Goal: Task Accomplishment & Management: Use online tool/utility

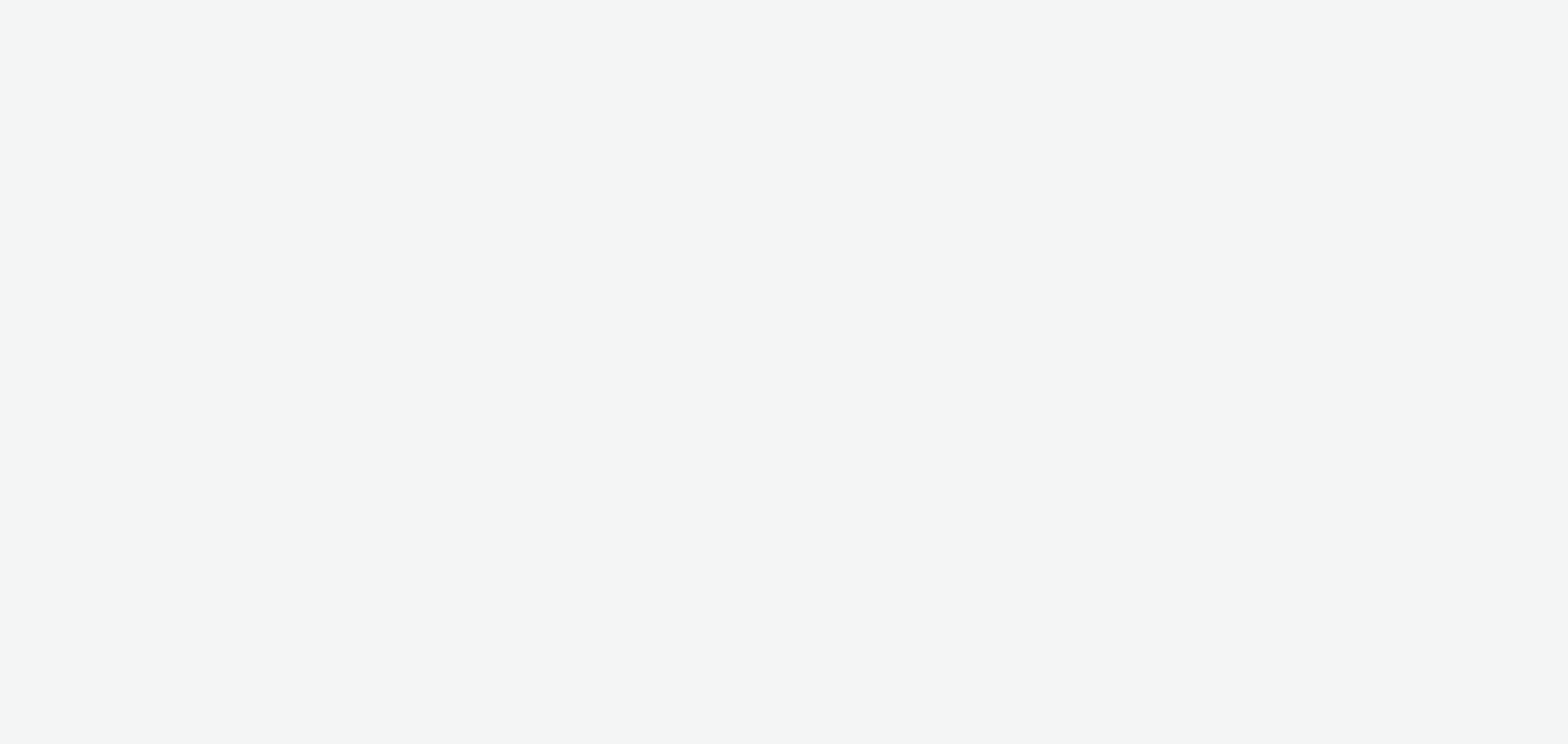
select select "cff8590b-41ac-41ea-8cbb-9853a913f89b"
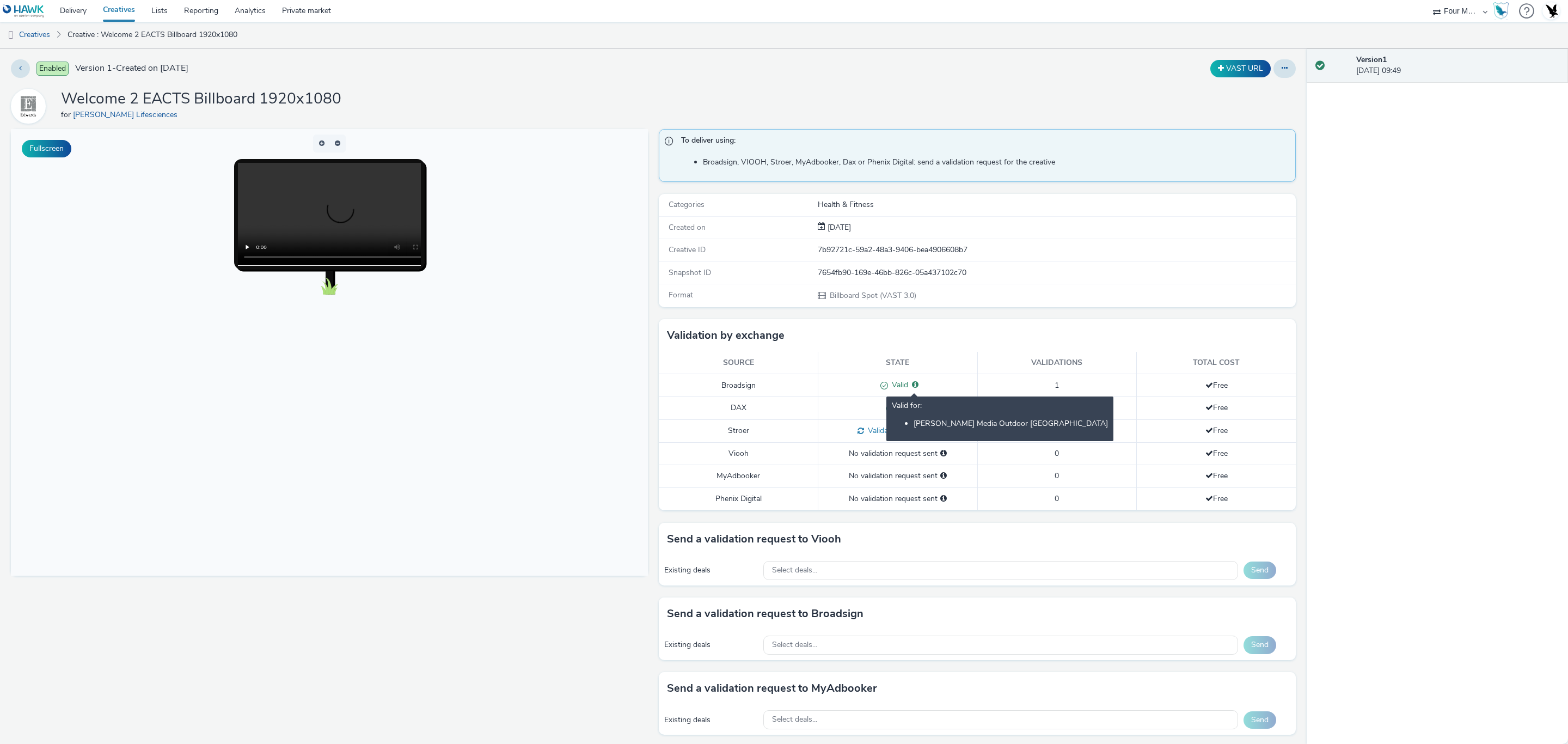
scroll to position [296, 0]
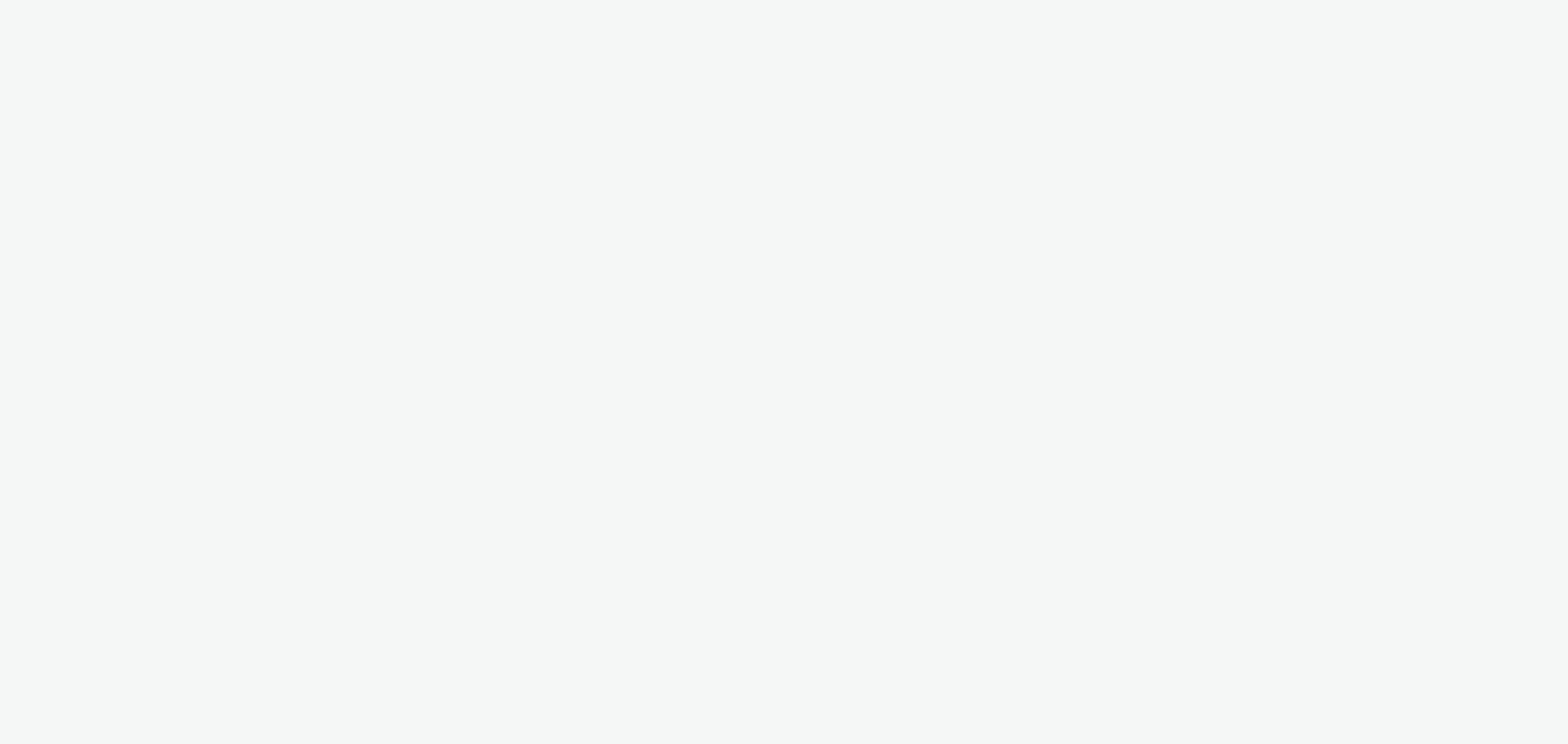
select select "cff8590b-41ac-41ea-8cbb-9853a913f89b"
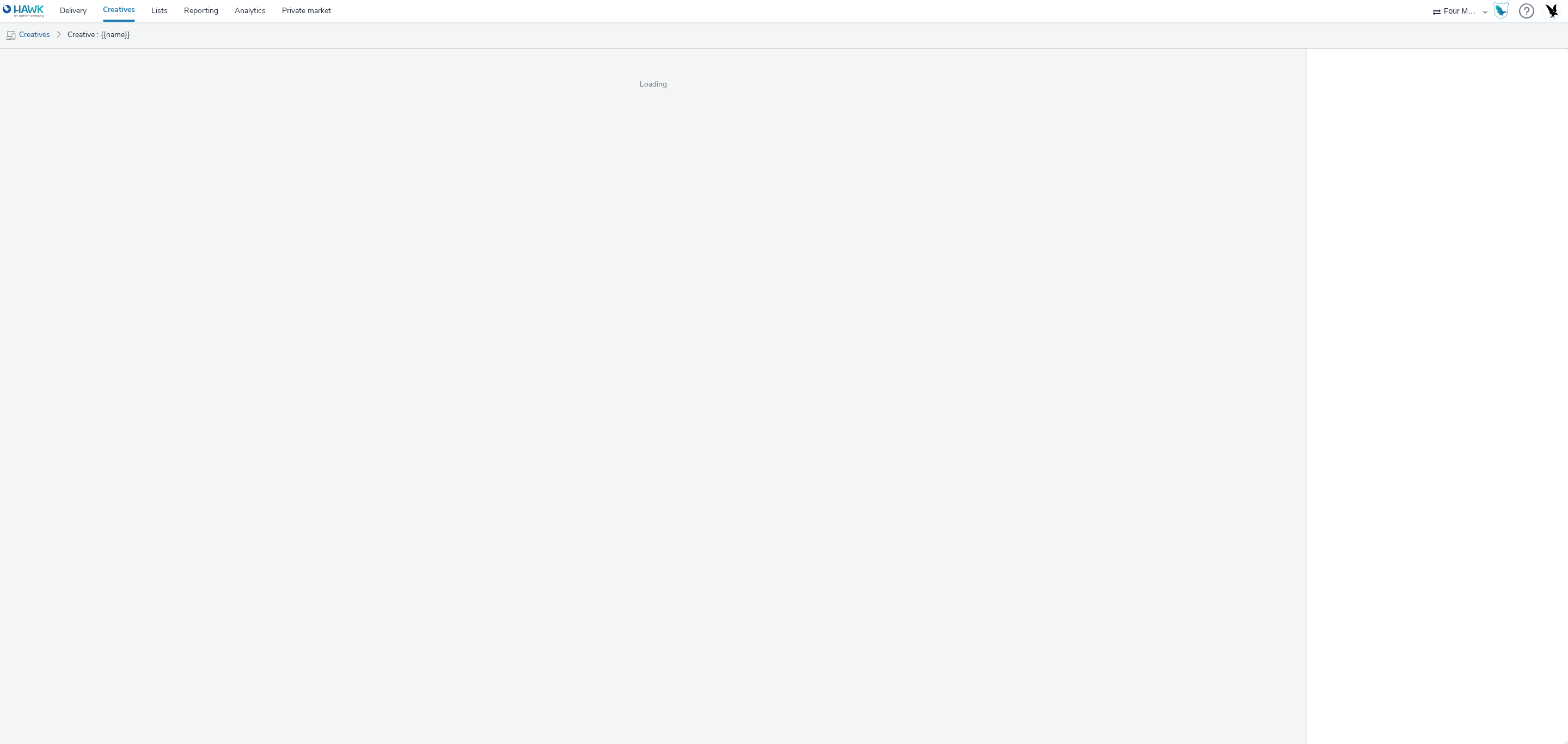
select select "cff8590b-41ac-41ea-8cbb-9853a913f89b"
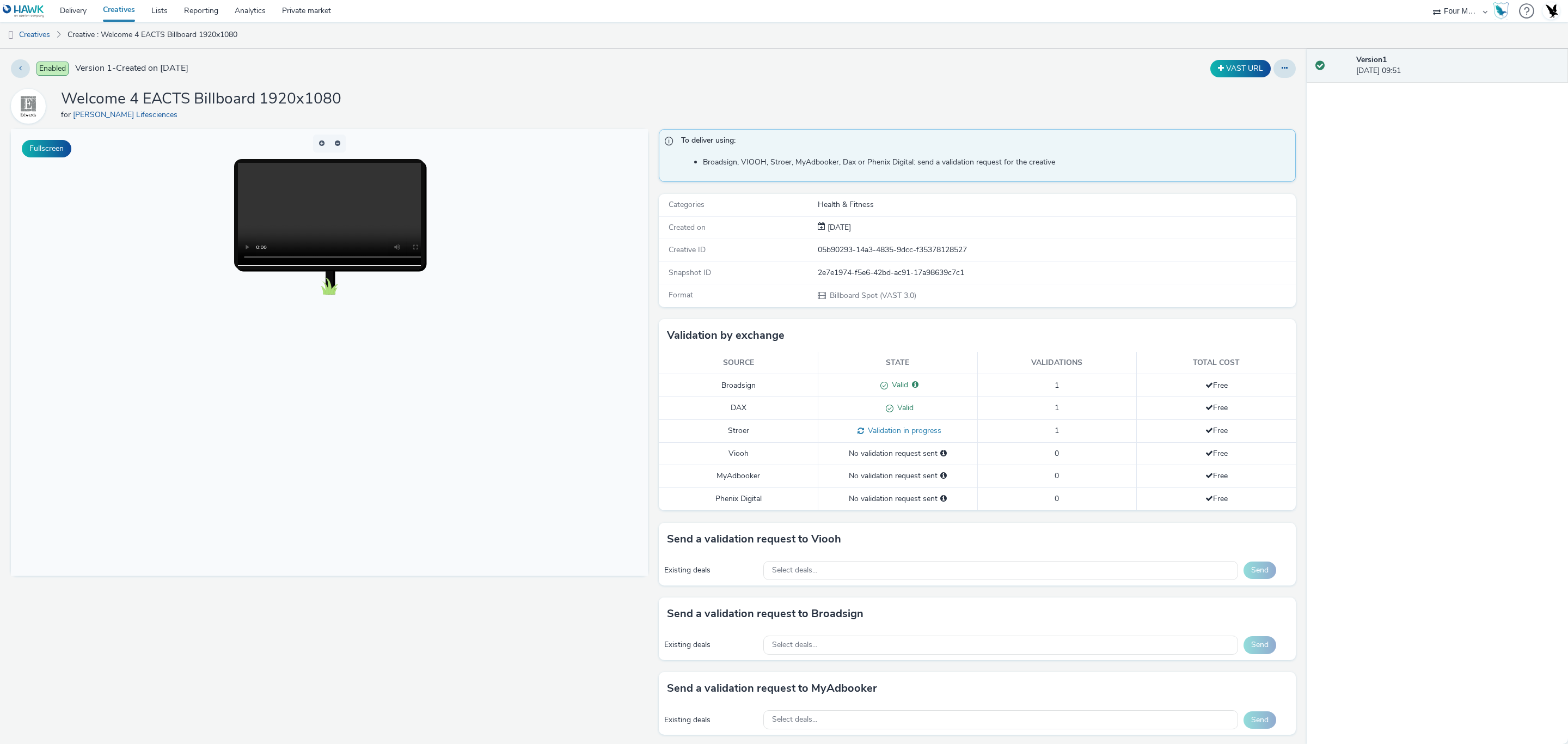
scroll to position [82, 0]
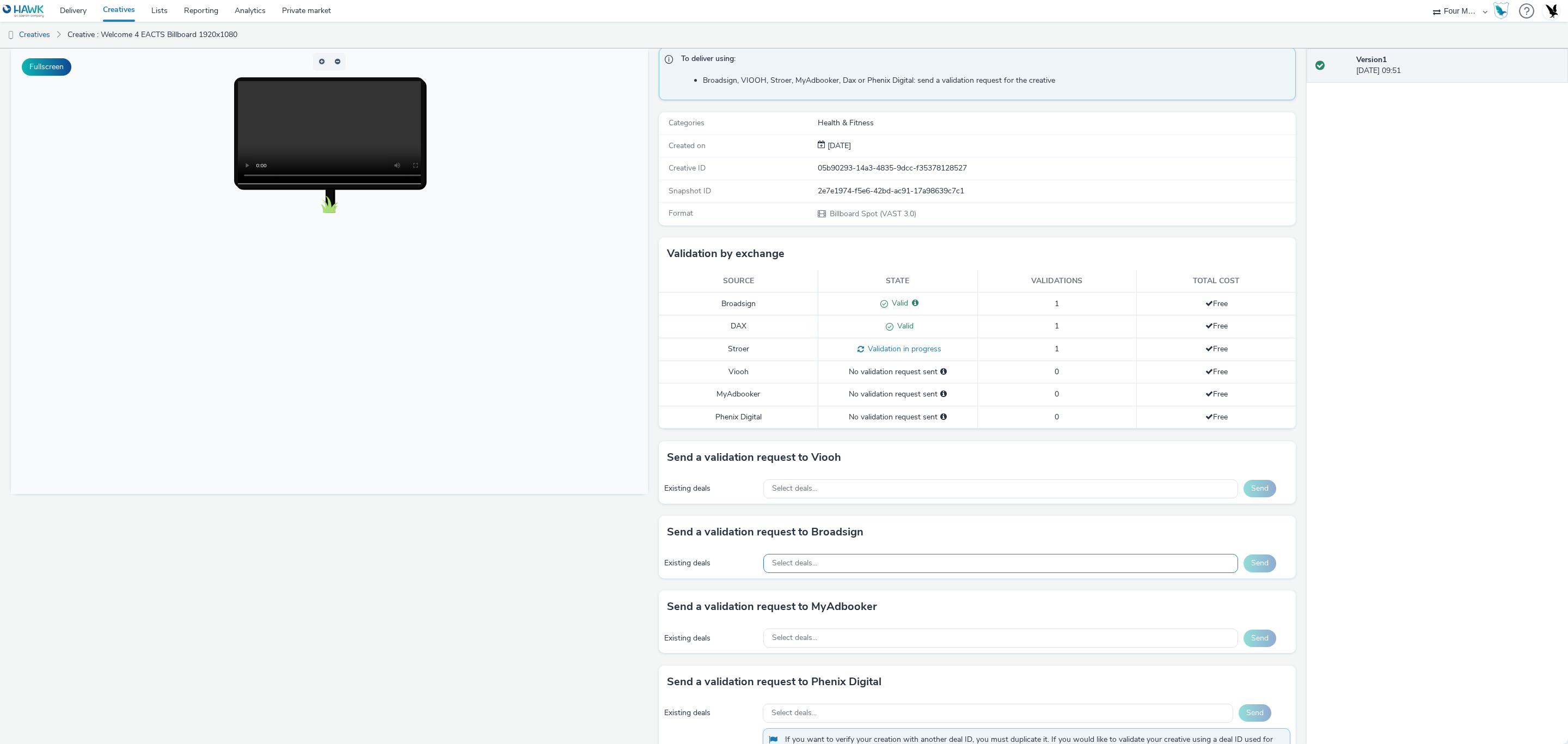
click at [863, 563] on div "Select deals..." at bounding box center [1000, 564] width 474 height 19
type input "d"
type input "a"
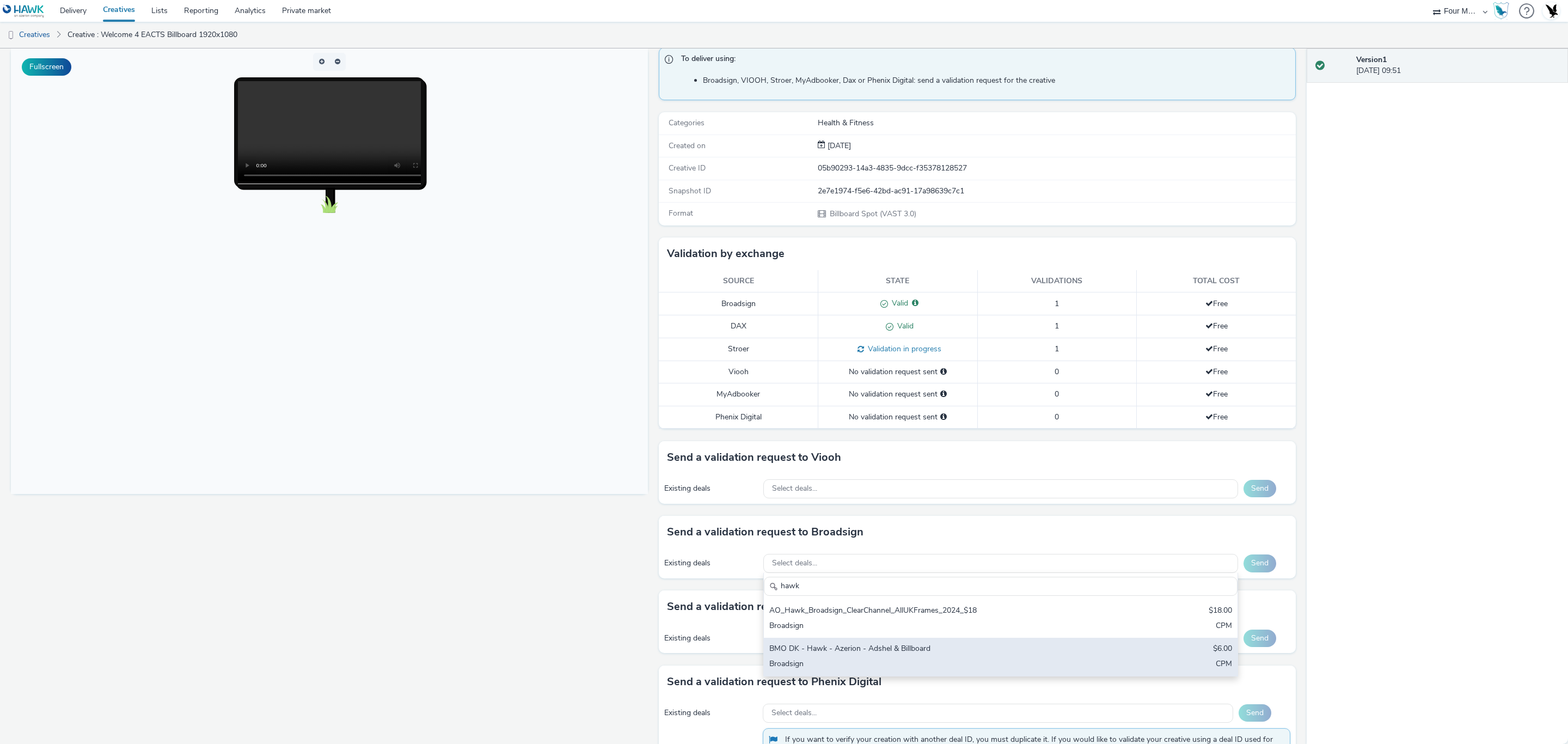
type input "hawk"
click at [863, 651] on div "BMO DK - Hawk - Azerion - Adshel & Billboard" at bounding box center [922, 649] width 306 height 12
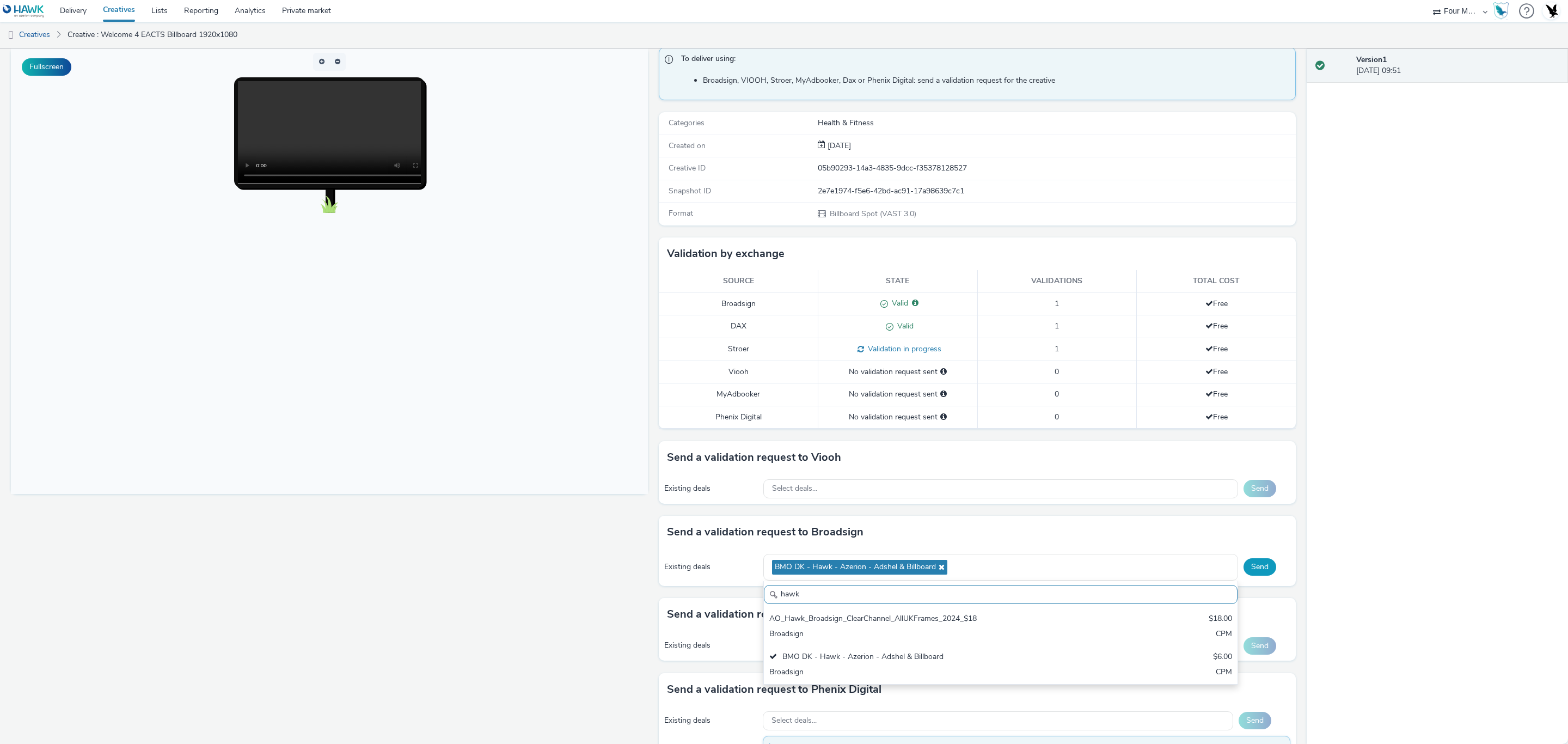
click at [1248, 569] on button "Send" at bounding box center [1260, 567] width 33 height 17
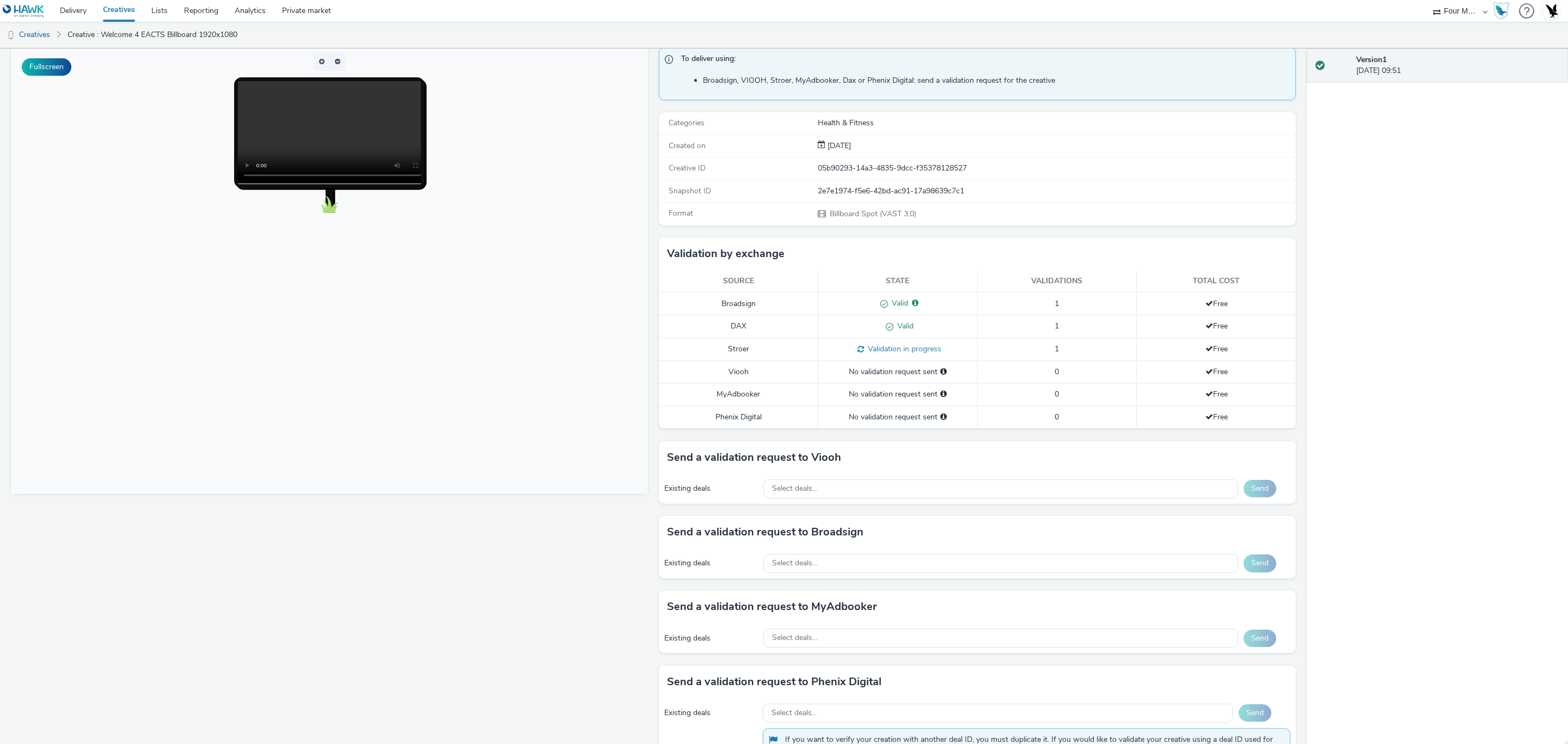
click at [111, 7] on link "Creatives" at bounding box center [119, 11] width 49 height 21
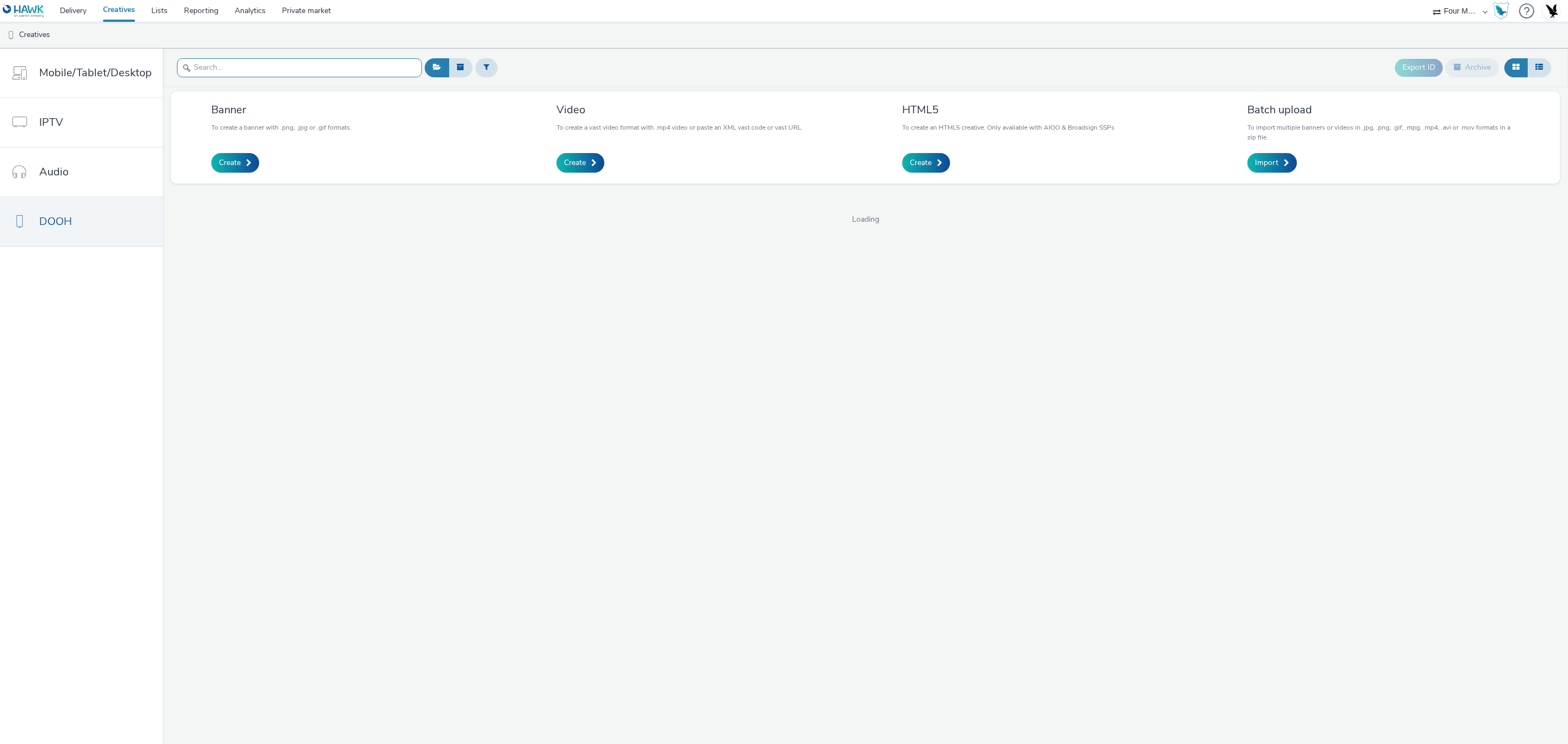
click at [250, 77] on input "text" at bounding box center [299, 67] width 245 height 19
type input "9"
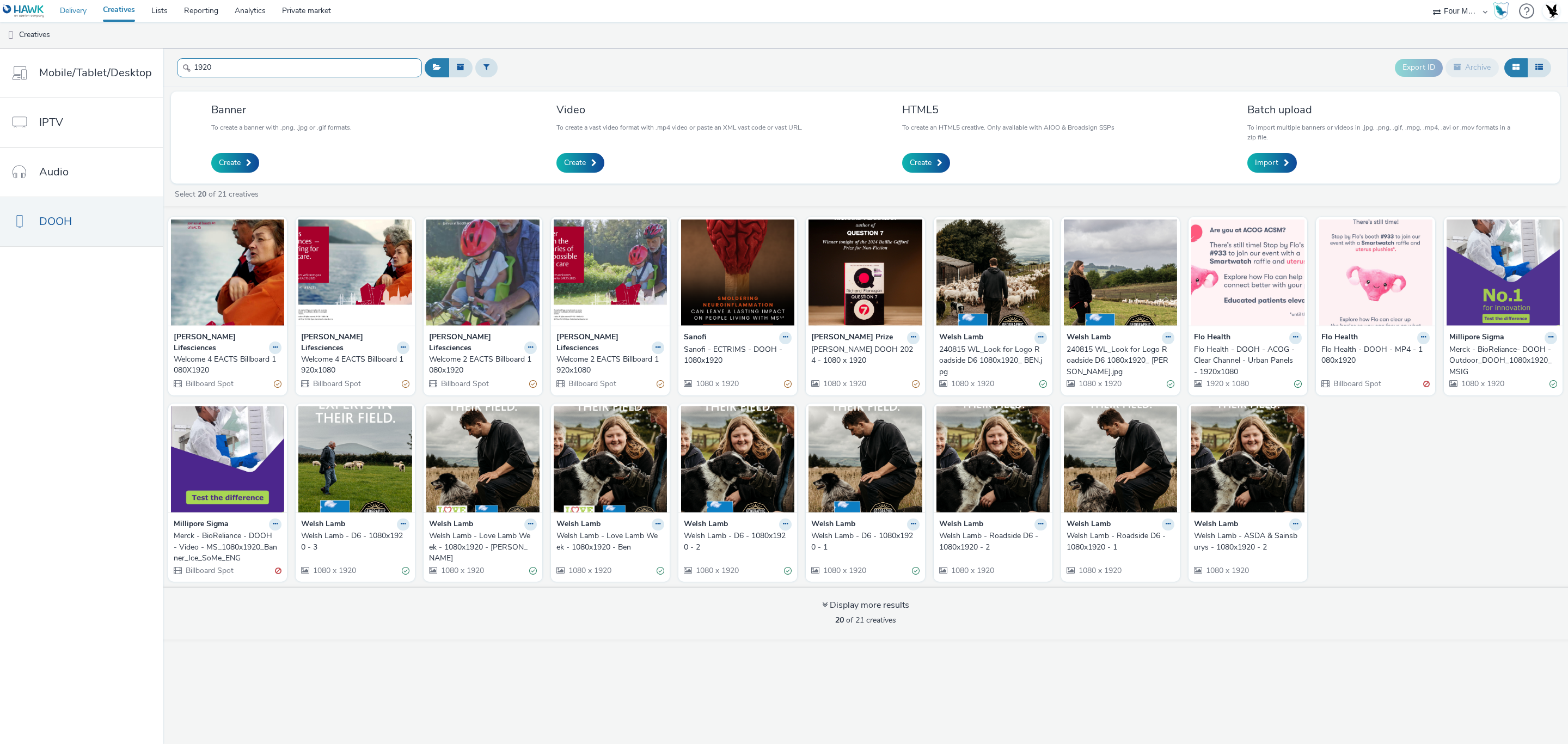
type input "1920"
click at [79, 10] on link "Delivery" at bounding box center [73, 11] width 43 height 21
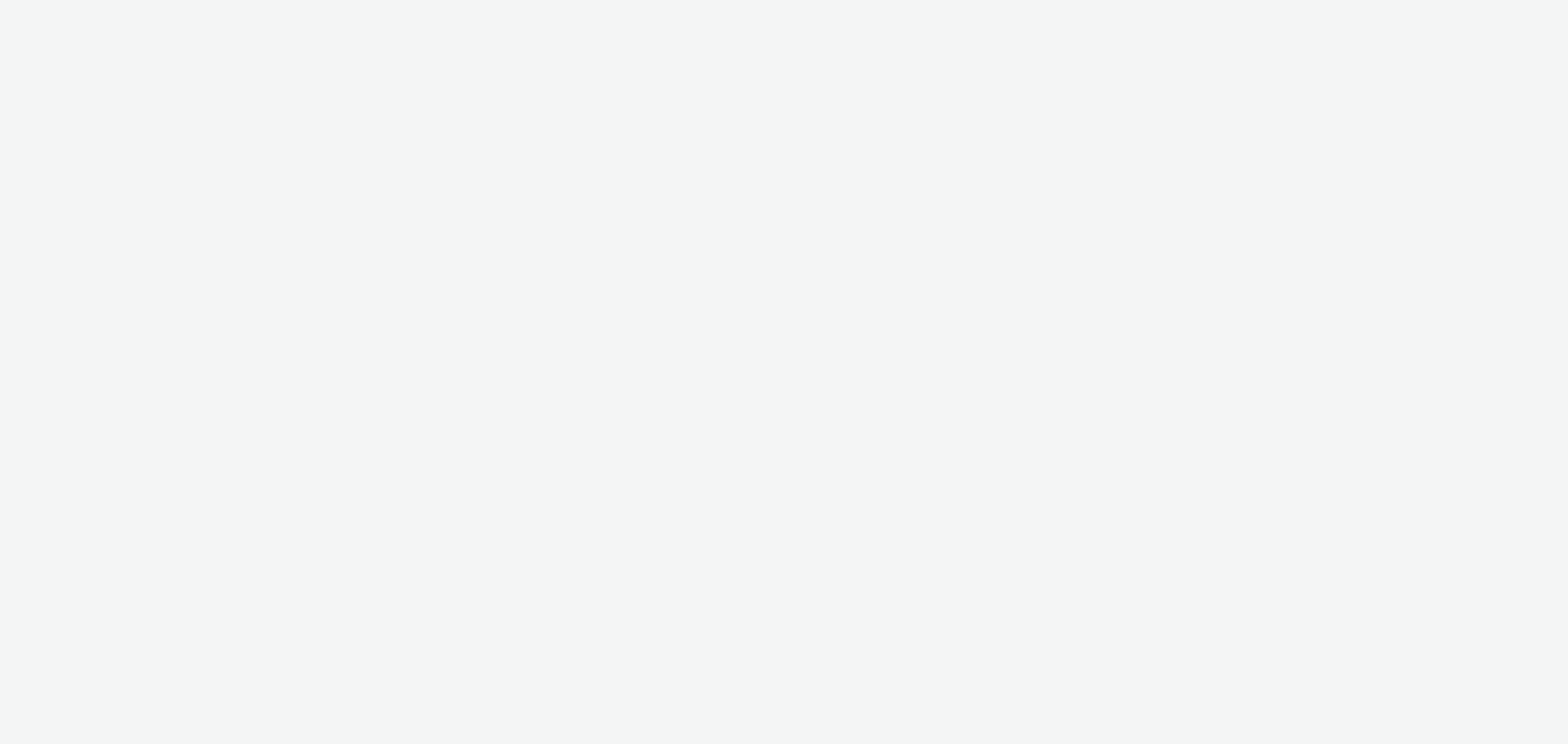
select select "cff8590b-41ac-41ea-8cbb-9853a913f89b"
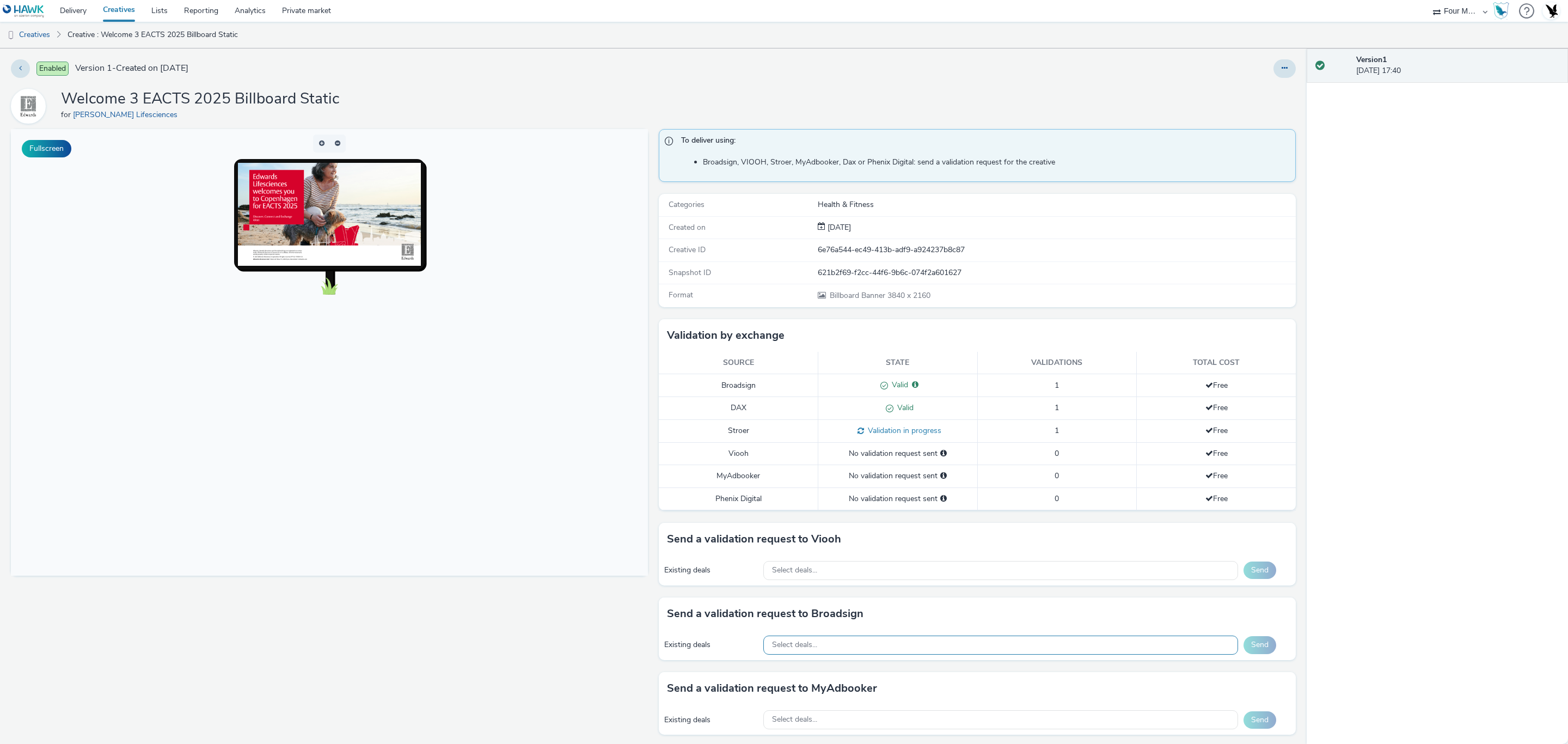
click at [880, 648] on div "Select deals..." at bounding box center [1000, 645] width 474 height 19
type input "b"
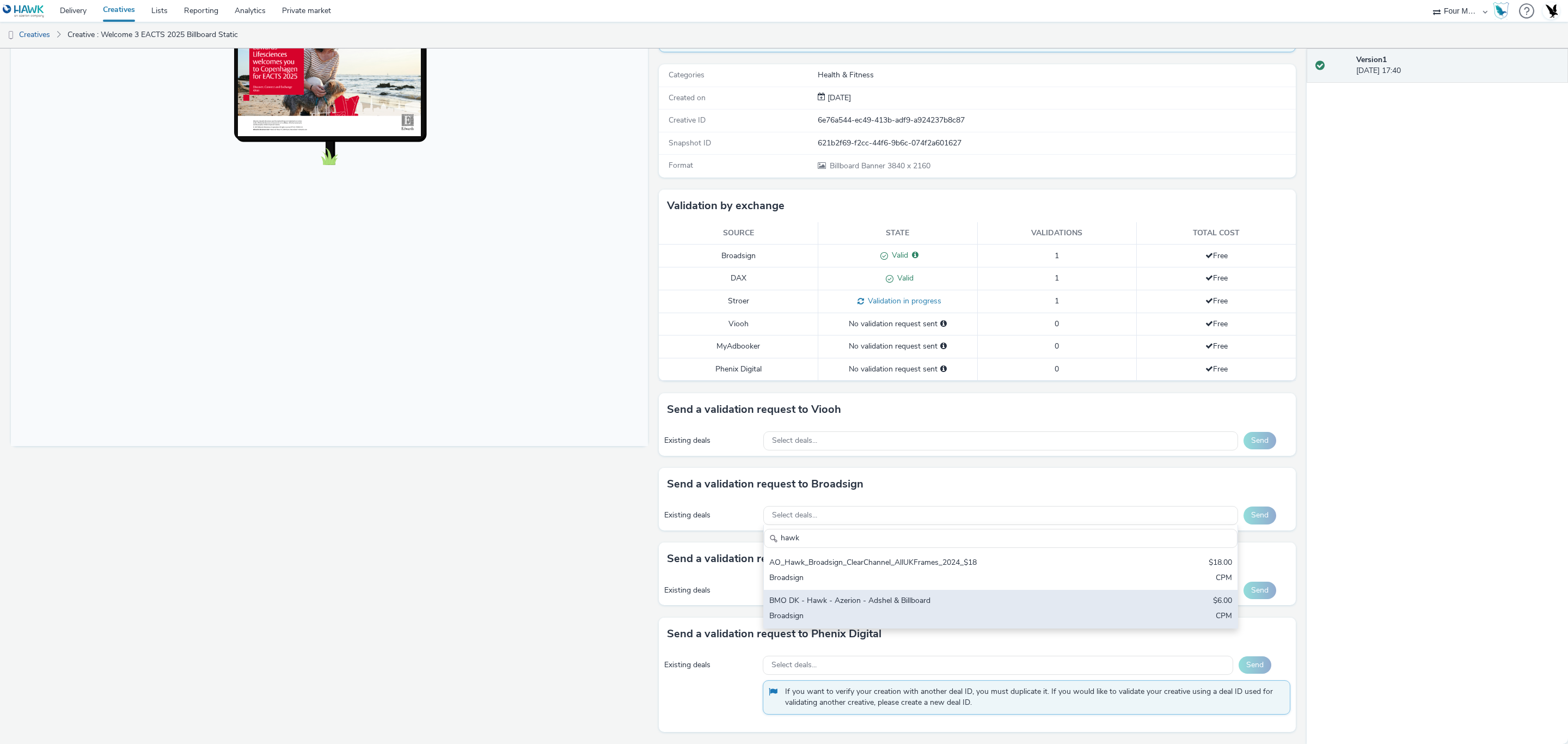
type input "hawk"
click at [935, 602] on div "BMO DK - Hawk - Azerion - Adshel & Billboard" at bounding box center [922, 602] width 306 height 12
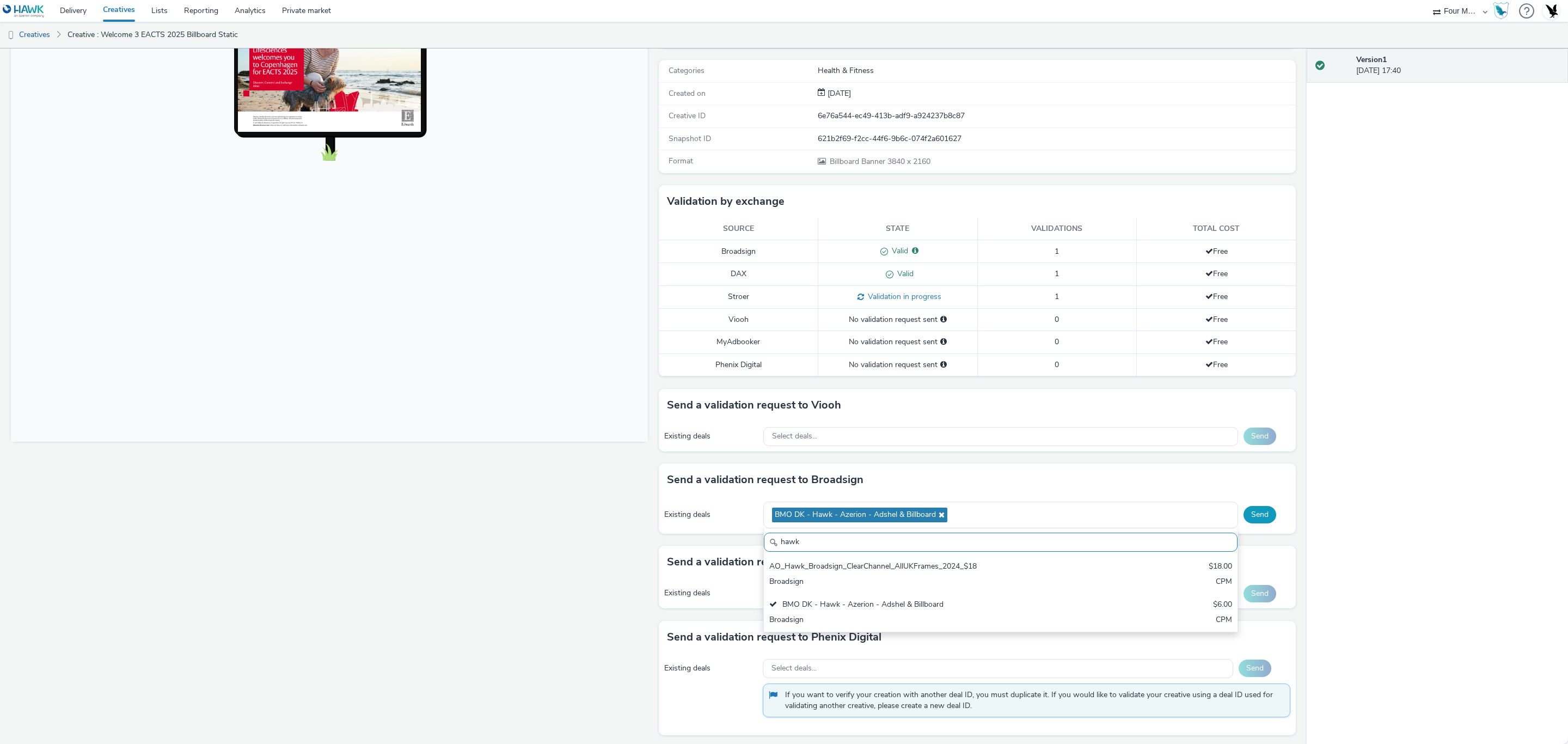
click at [1245, 522] on button "Send" at bounding box center [1260, 515] width 33 height 17
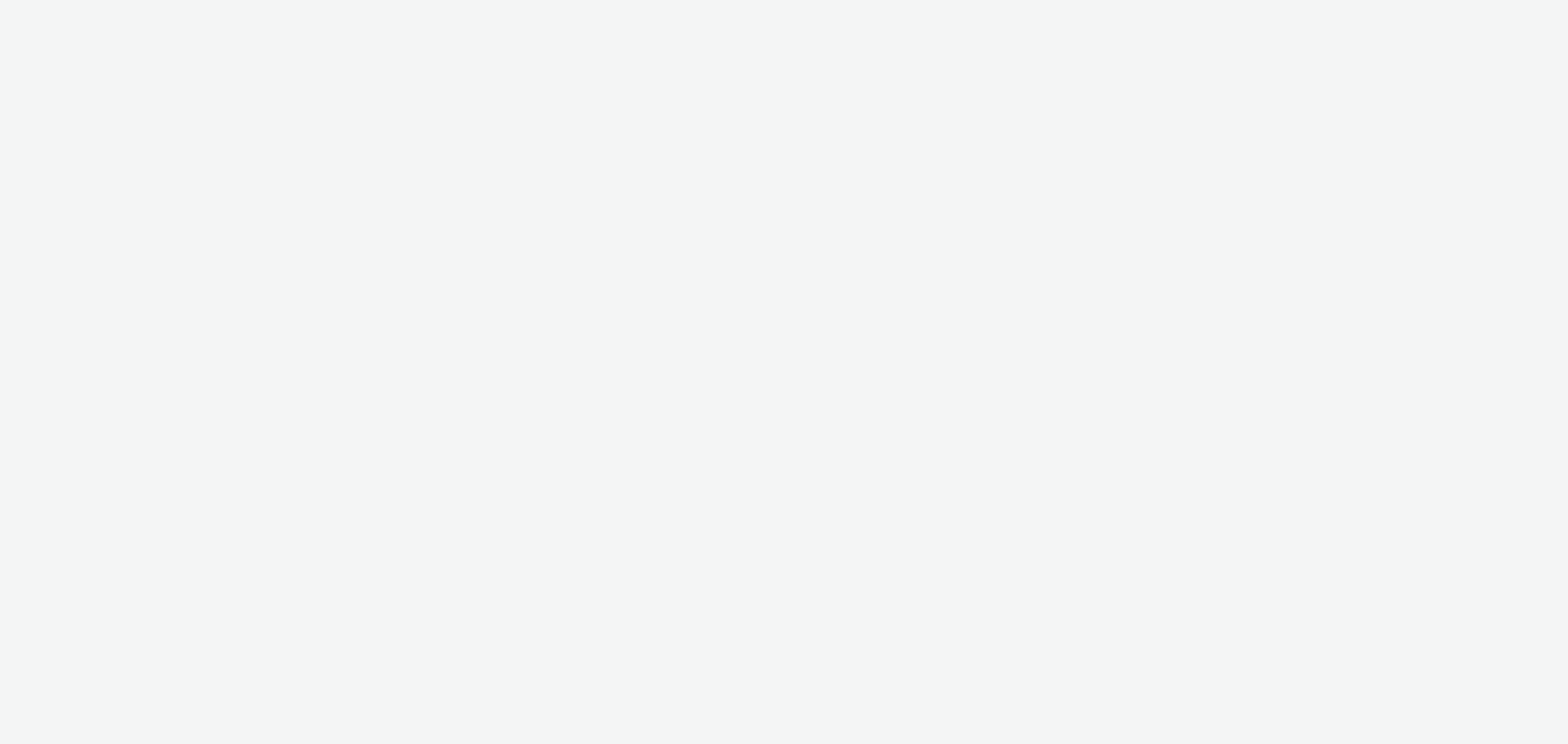
select select "cff8590b-41ac-41ea-8cbb-9853a913f89b"
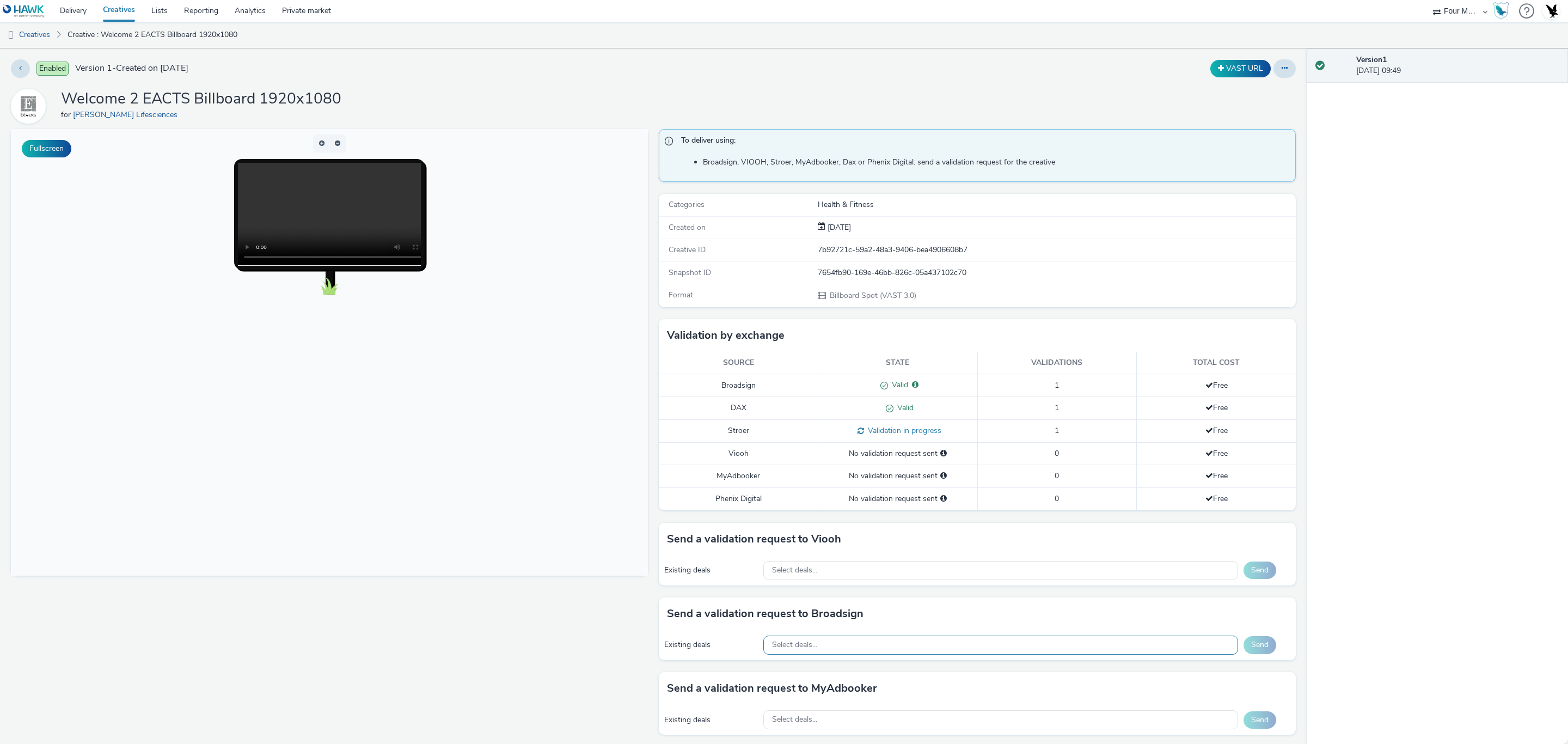
click at [943, 650] on div "Select deals..." at bounding box center [1000, 645] width 474 height 19
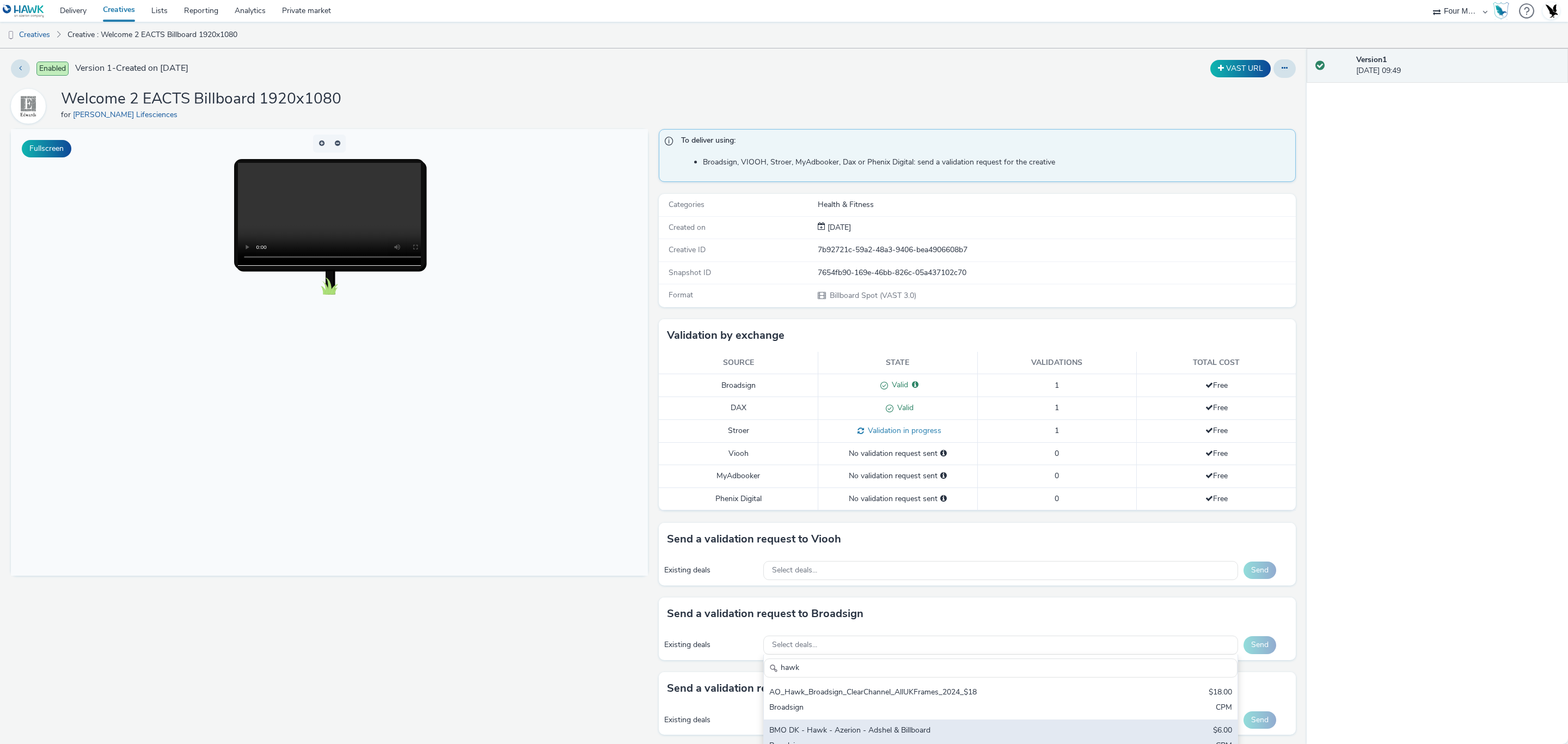
type input "hawk"
click at [946, 738] on div "BMO DK - Hawk - Azerion - Adshel & Billboard" at bounding box center [922, 731] width 306 height 12
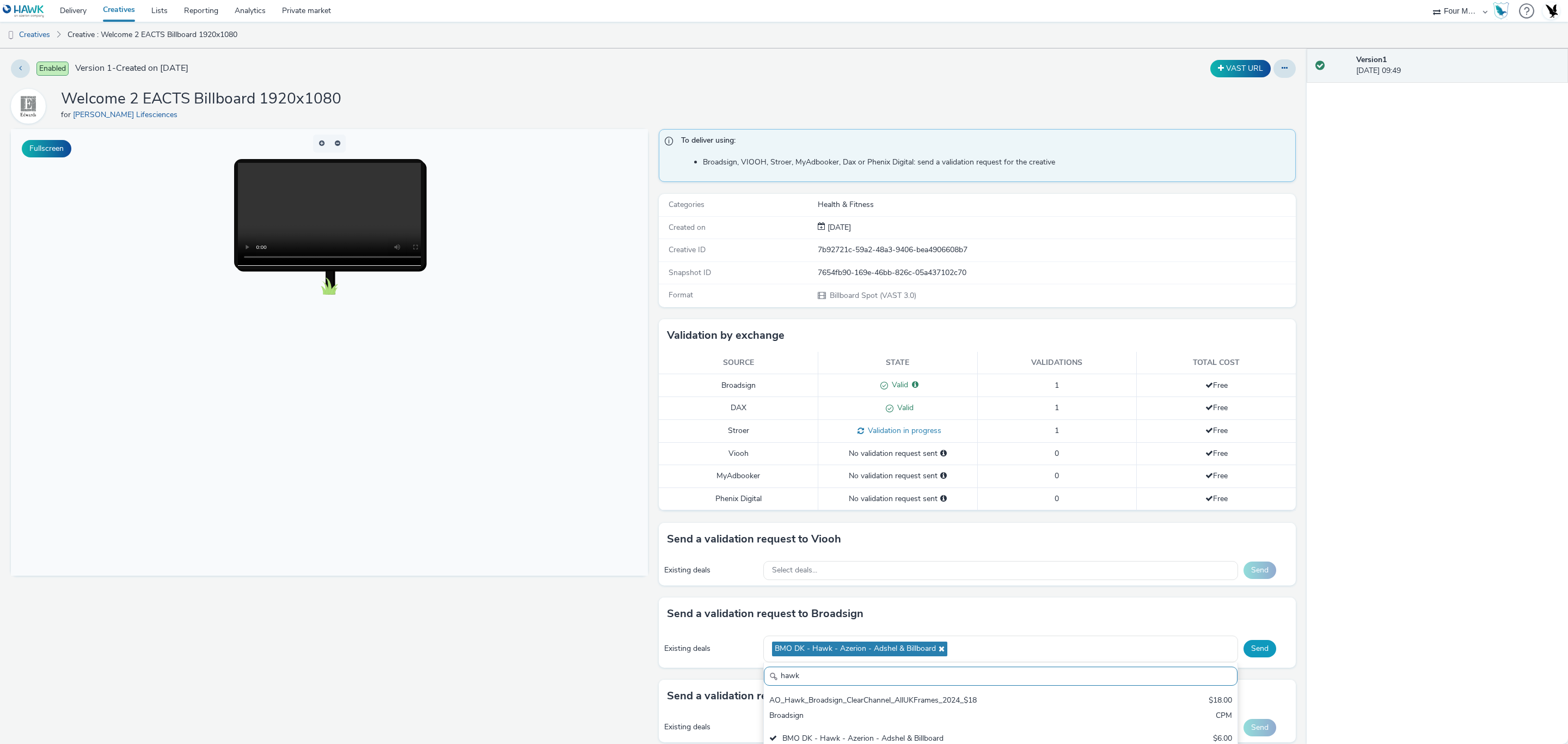
click at [1244, 649] on button "Send" at bounding box center [1260, 649] width 33 height 17
click at [1186, 634] on div "Existing deals BMO DK - Hawk - Azerion - Adshel & Billboard Send" at bounding box center [978, 649] width 637 height 37
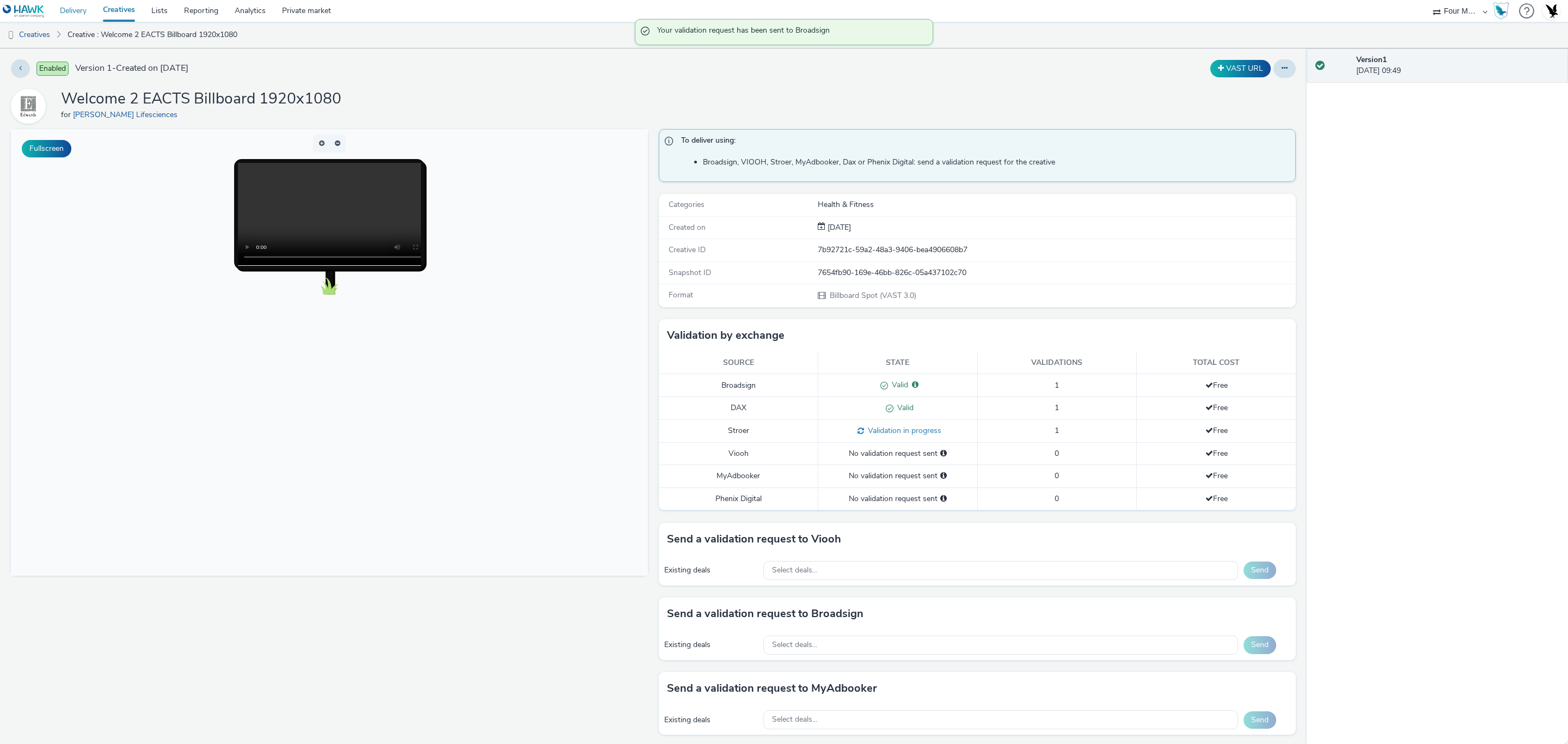
click at [77, 19] on link "Delivery" at bounding box center [73, 11] width 43 height 21
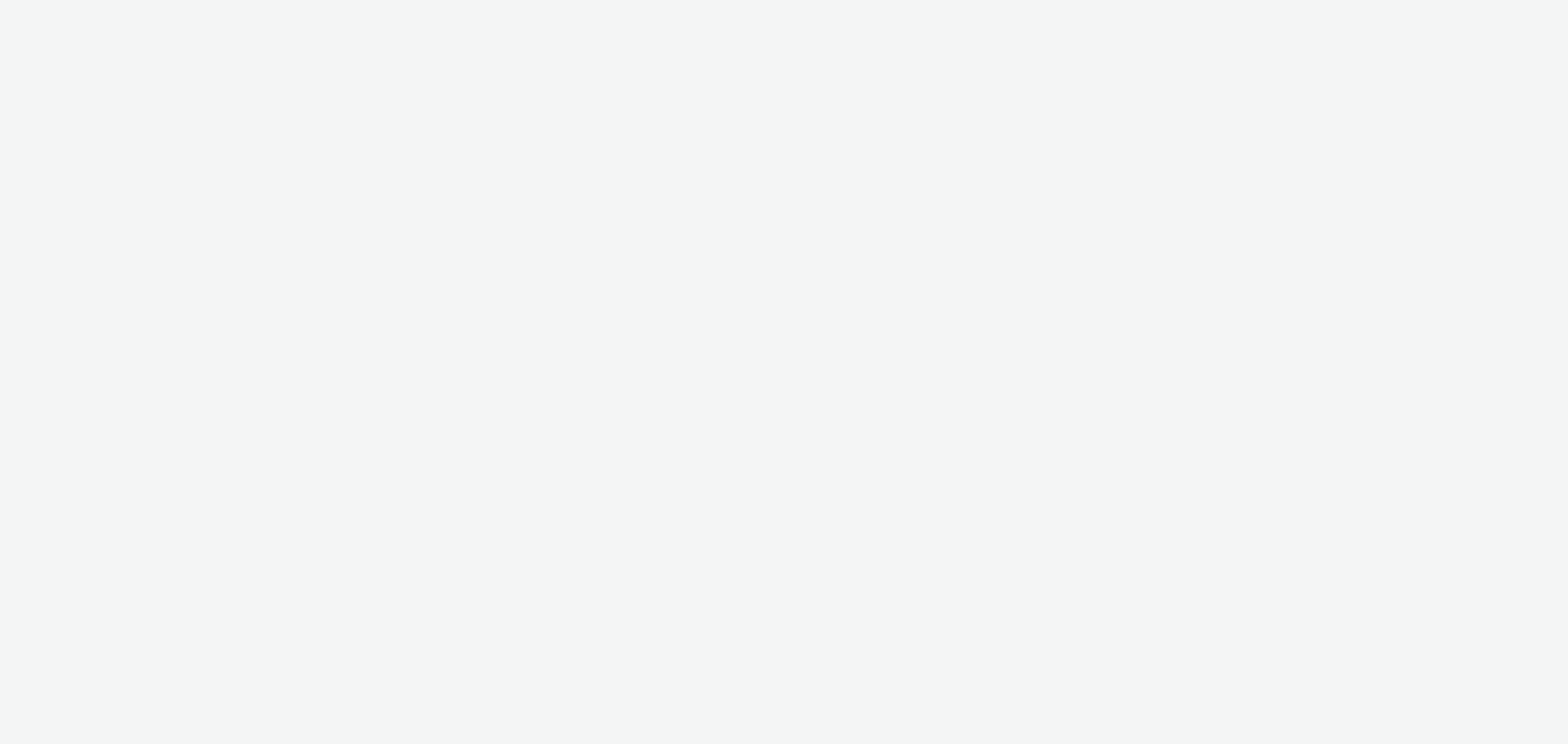
select select "cff8590b-41ac-41ea-8cbb-9853a913f89b"
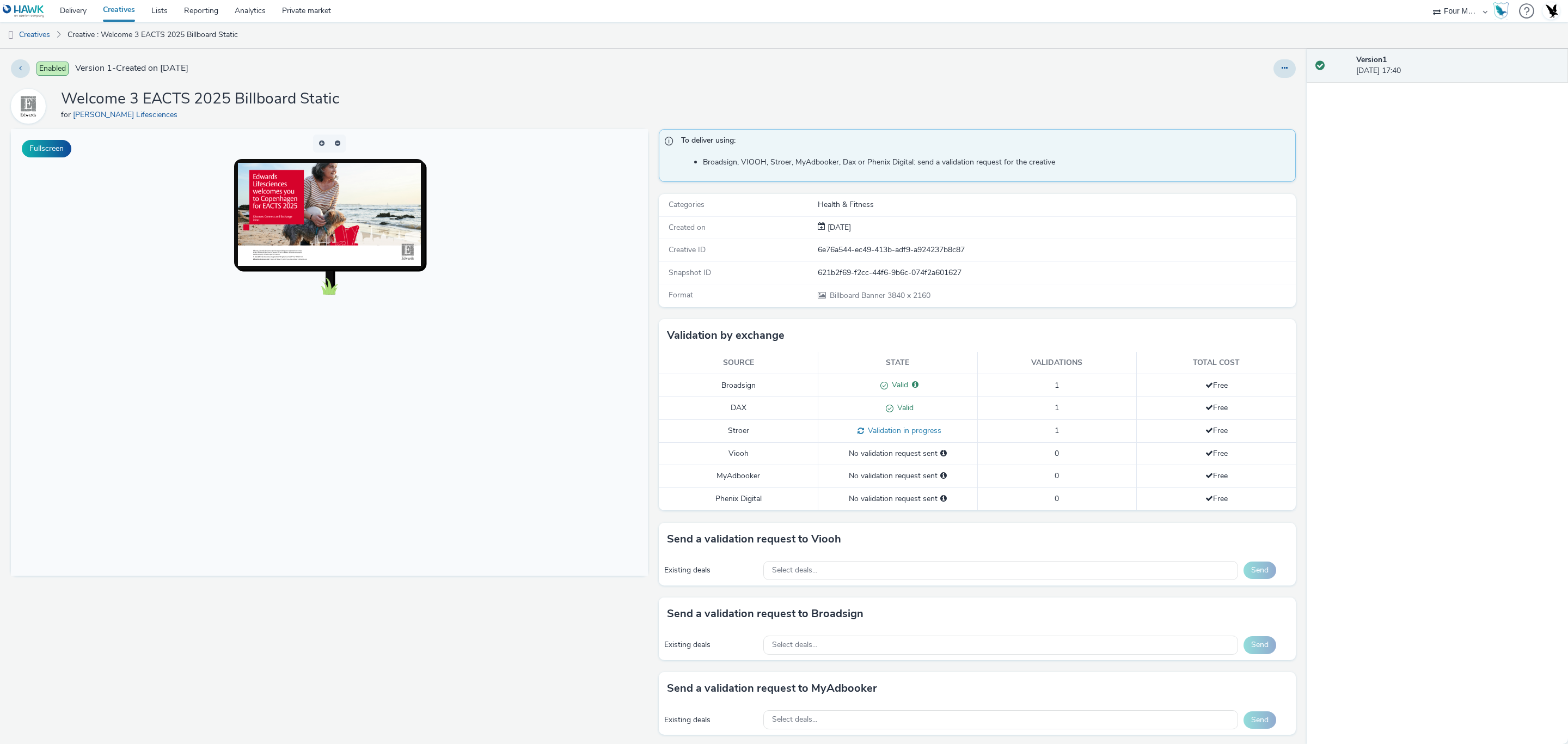
scroll to position [134, 0]
